Goal: Task Accomplishment & Management: Use online tool/utility

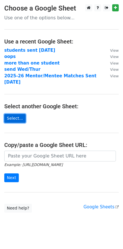
click at [14, 114] on link "Select..." at bounding box center [14, 118] width 21 height 9
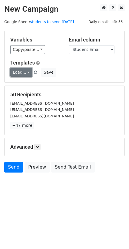
click at [26, 71] on link "Load..." at bounding box center [21, 72] width 22 height 9
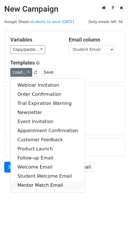
click at [37, 186] on link "Mentor Match Email" at bounding box center [48, 185] width 74 height 9
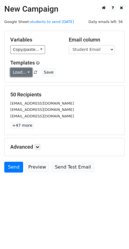
click at [24, 74] on link "Load..." at bounding box center [21, 72] width 22 height 9
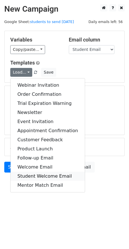
click at [38, 176] on link "Student Welcome Email" at bounding box center [48, 176] width 74 height 9
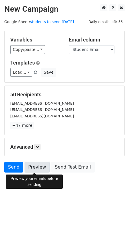
click at [28, 166] on link "Preview" at bounding box center [36, 167] width 25 height 11
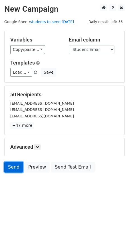
click at [15, 164] on link "Send" at bounding box center [13, 167] width 19 height 11
